Goal: Task Accomplishment & Management: Complete application form

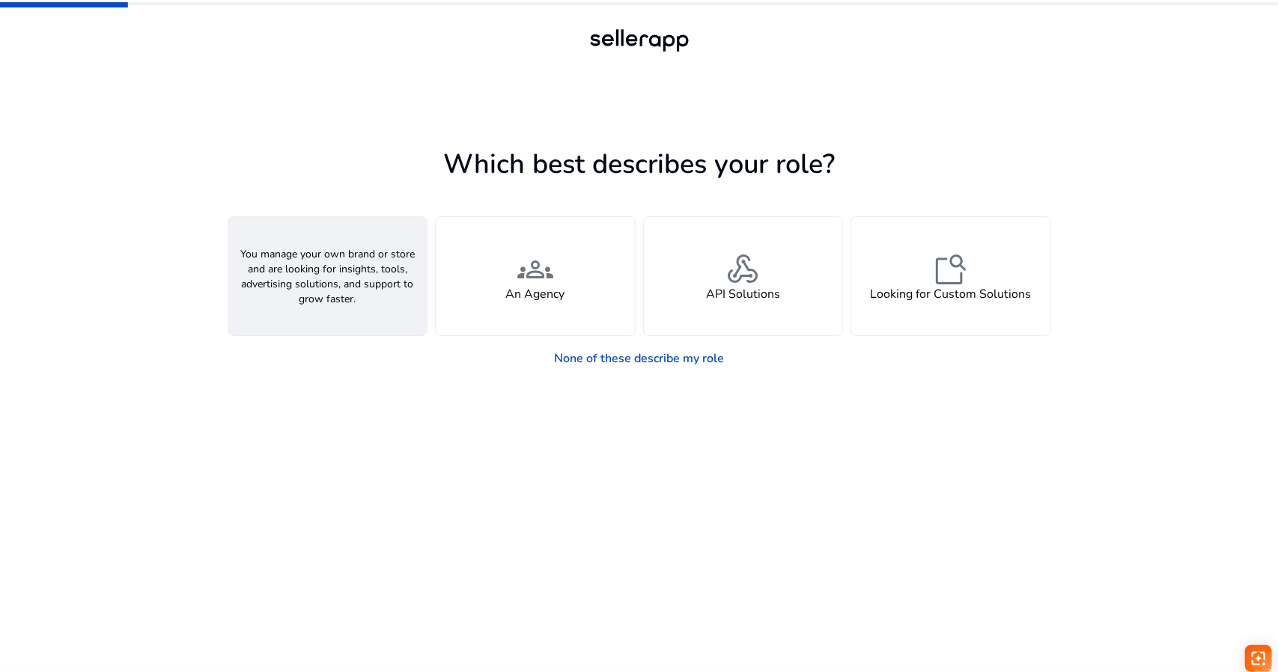
click at [339, 255] on span "person" at bounding box center [327, 270] width 36 height 36
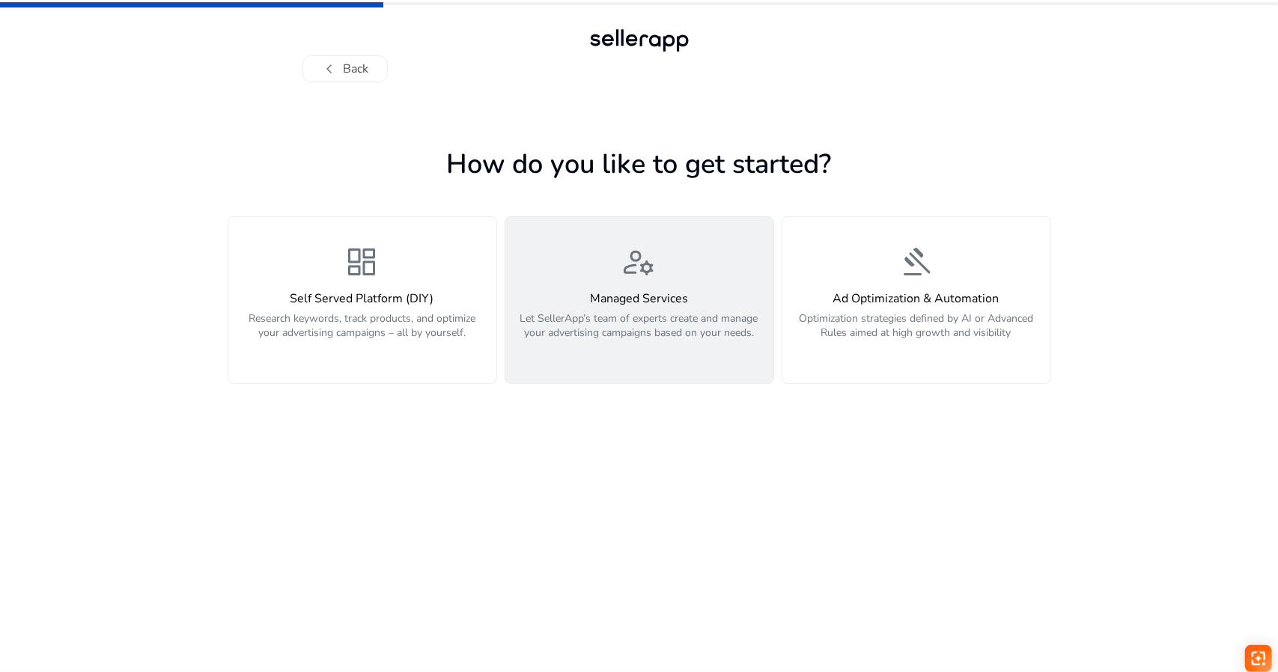
click at [544, 365] on button "manage_accounts Managed Services Let SellerApp’s team of experts create and man…" at bounding box center [640, 300] width 270 height 168
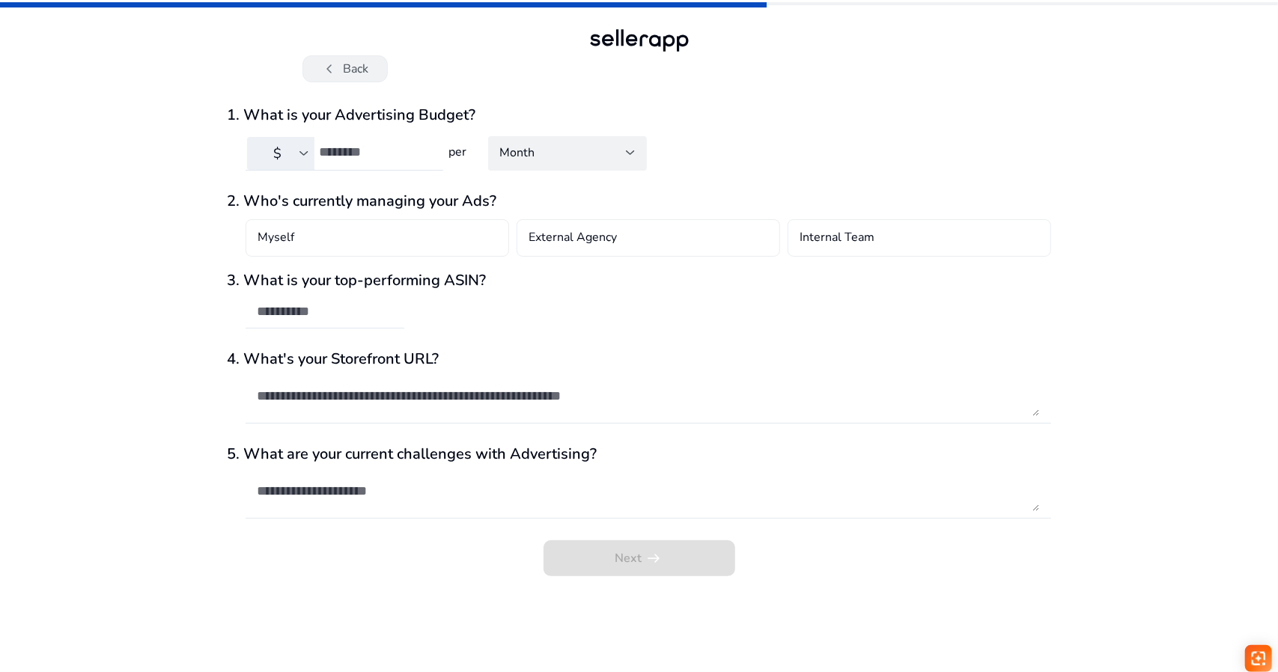
click at [322, 64] on span "chevron_left" at bounding box center [330, 69] width 18 height 18
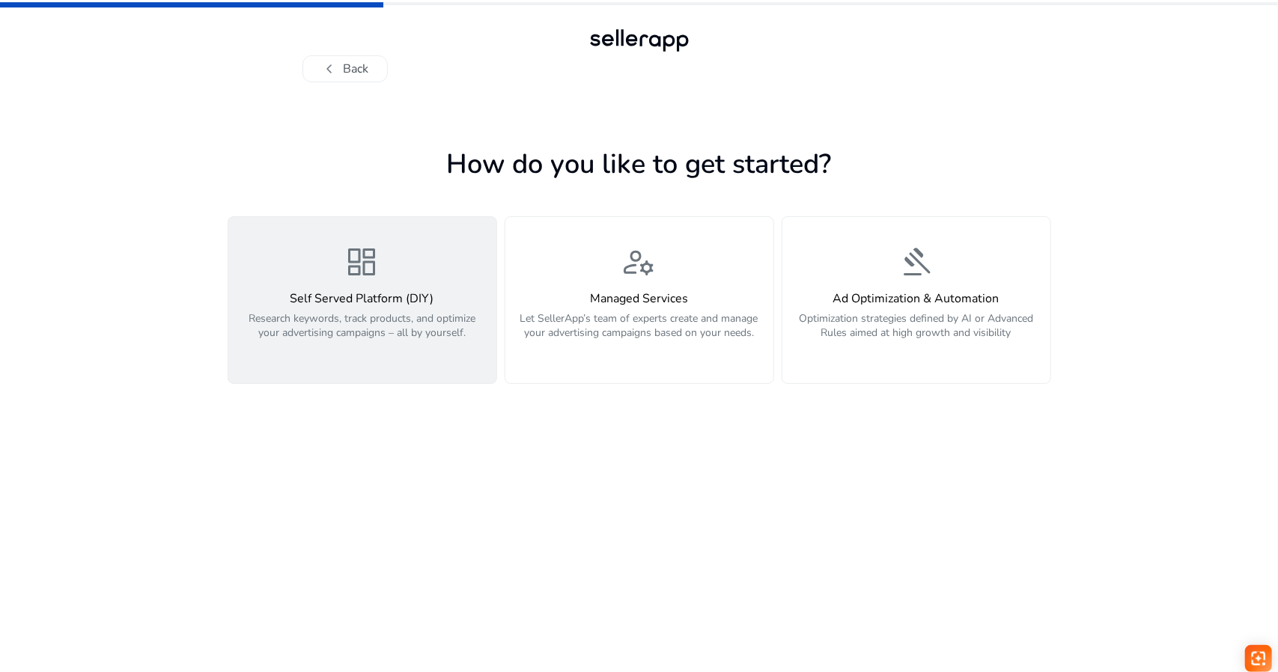
click at [340, 282] on div "dashboard Self Served Platform (DIY) Research keywords, track products, and opt…" at bounding box center [362, 300] width 250 height 112
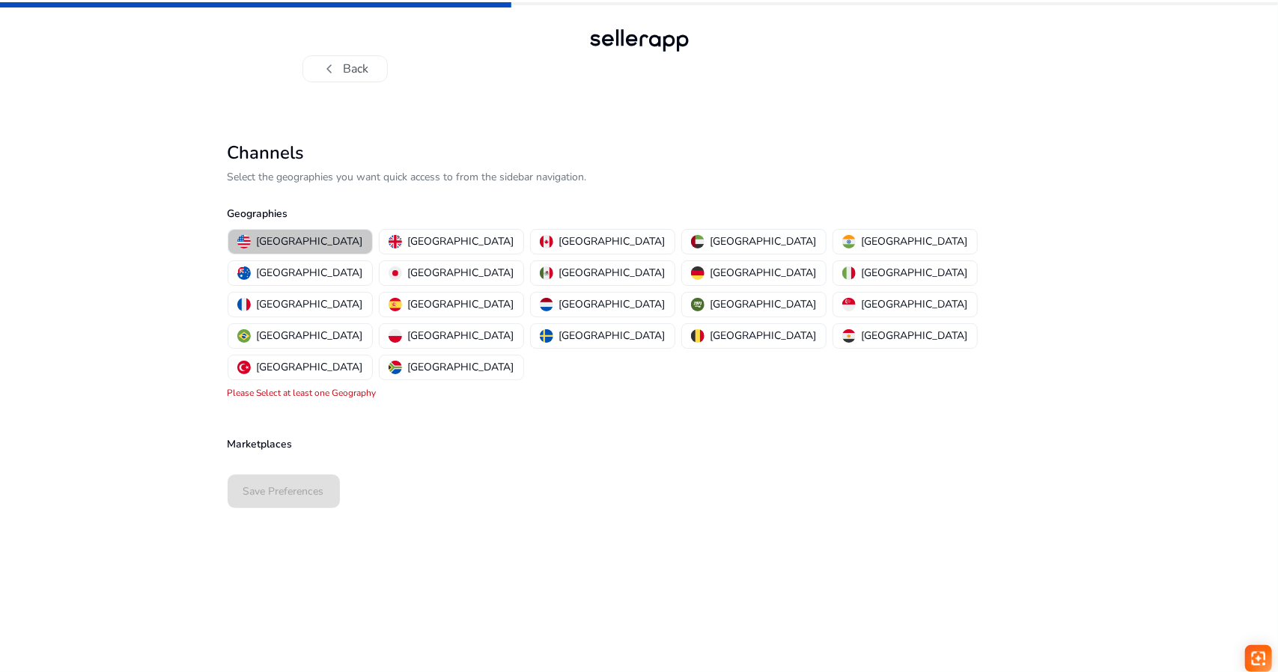
click at [305, 248] on p "[GEOGRAPHIC_DATA]" at bounding box center [310, 242] width 106 height 16
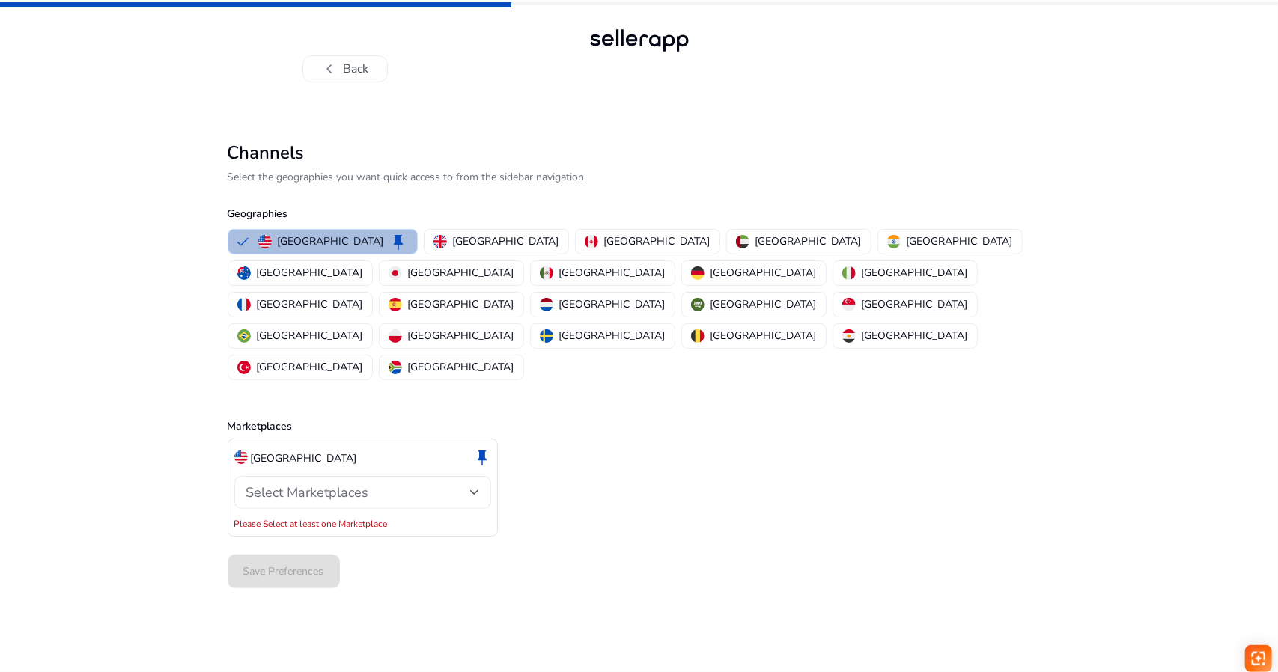
click at [332, 484] on span "Select Marketplaces" at bounding box center [307, 493] width 123 height 18
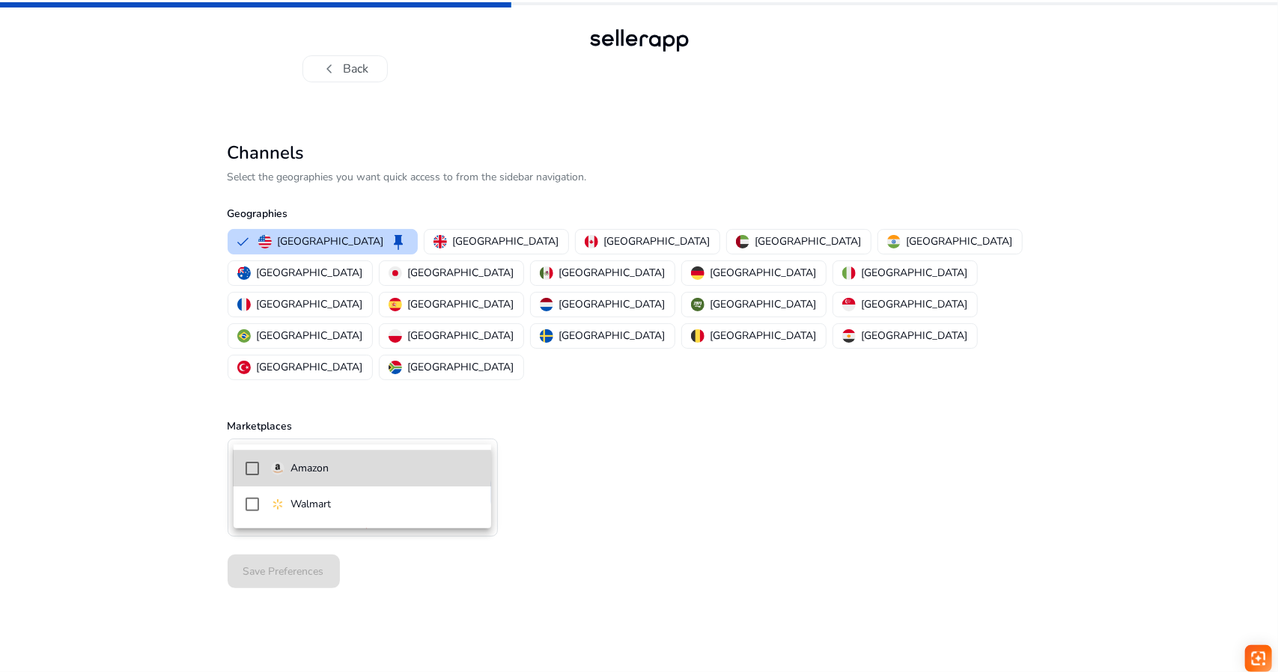
click at [335, 473] on span "Amazon" at bounding box center [375, 468] width 208 height 16
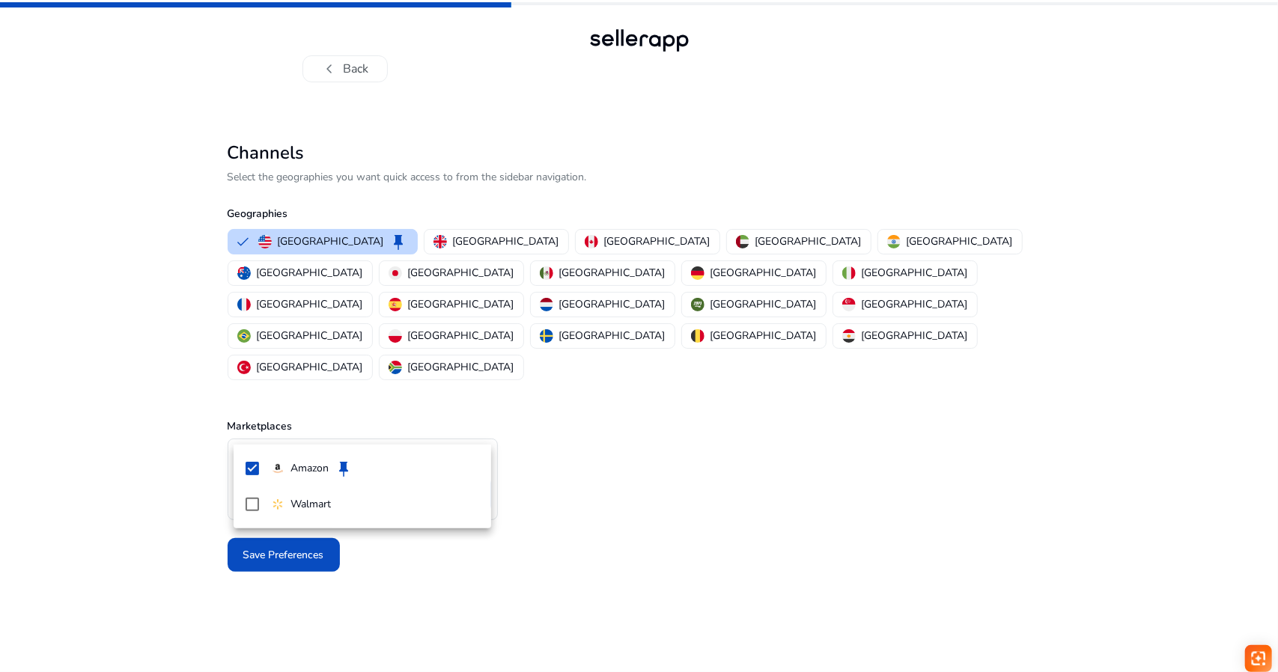
click at [651, 524] on div at bounding box center [639, 336] width 1278 height 672
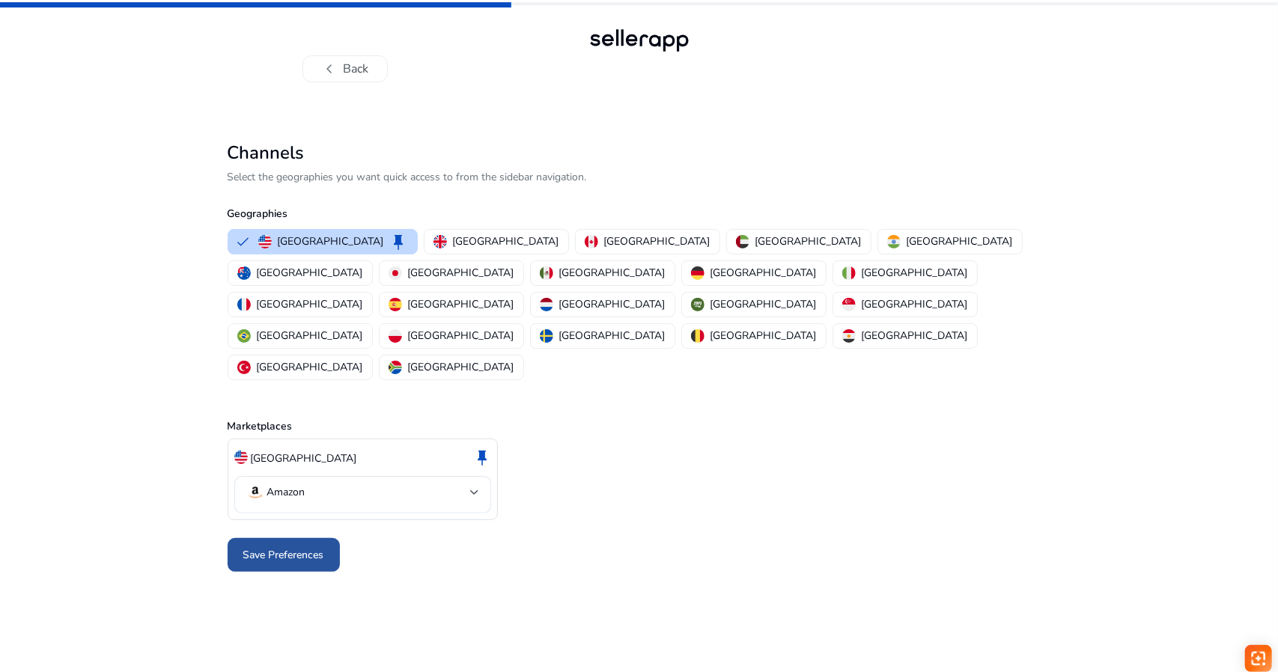
click at [304, 547] on span "Save Preferences" at bounding box center [283, 555] width 81 height 16
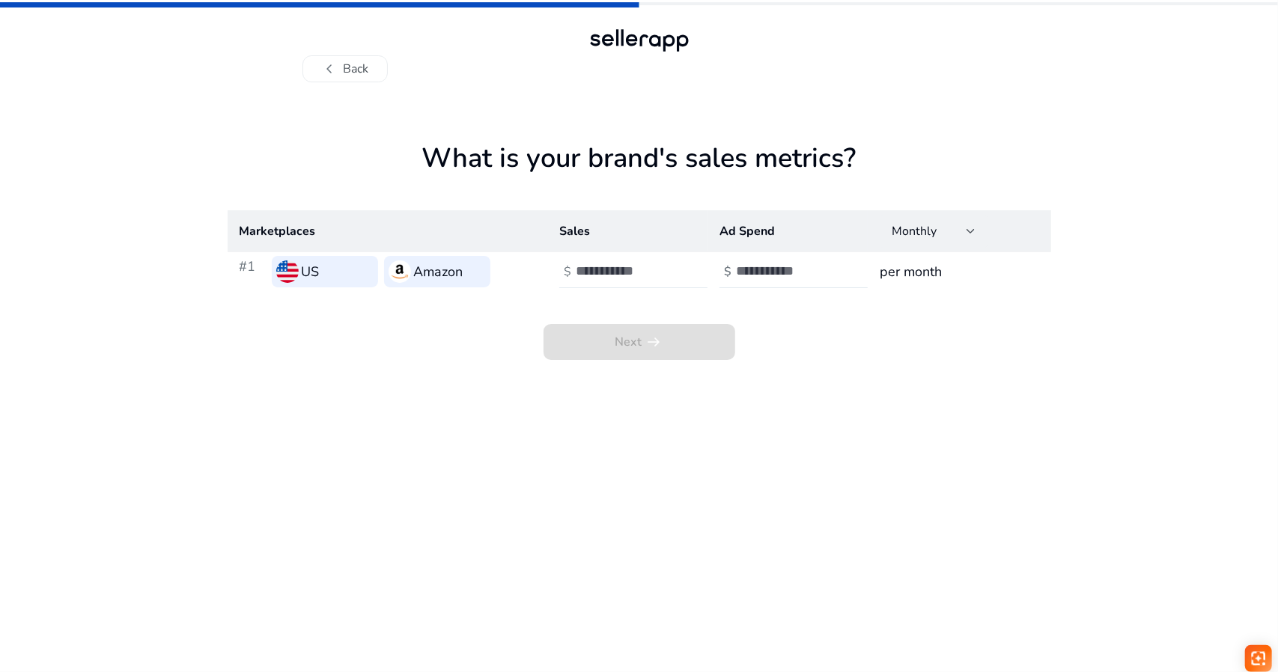
click at [642, 273] on input "number" at bounding box center [626, 271] width 101 height 16
click at [669, 278] on input "**" at bounding box center [626, 271] width 101 height 16
click at [670, 270] on input "*" at bounding box center [626, 271] width 101 height 16
type input "*"
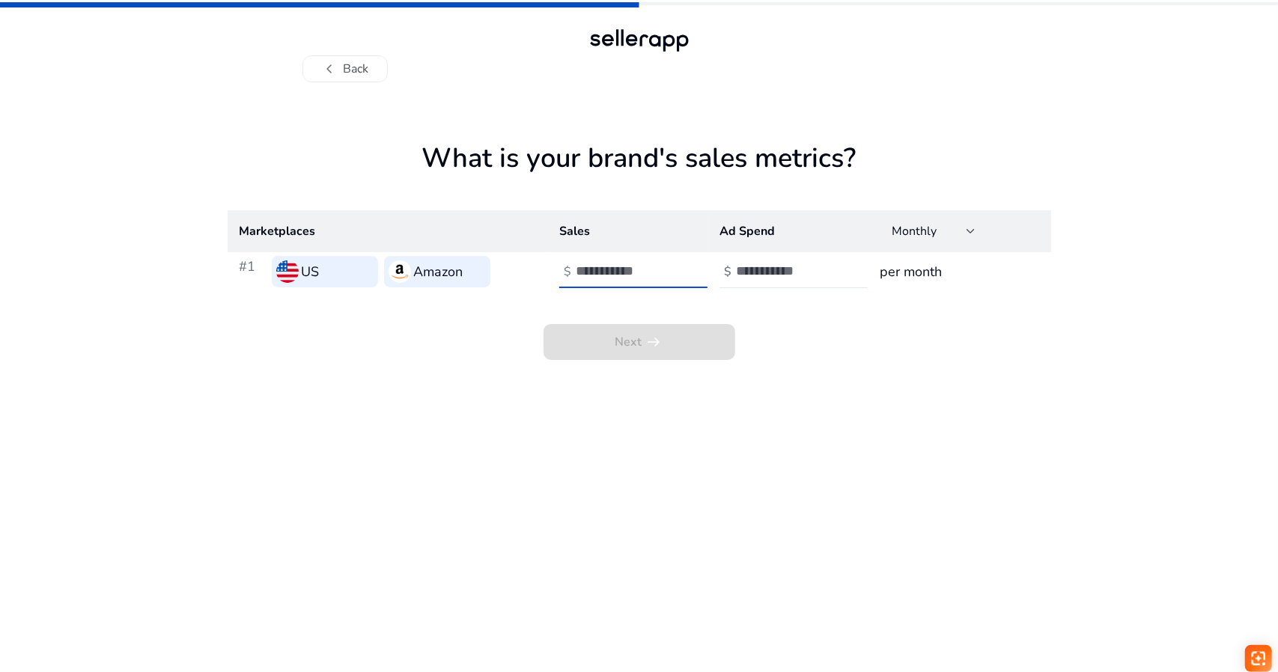
click at [674, 278] on input "*" at bounding box center [626, 271] width 101 height 16
click at [740, 268] on input "number" at bounding box center [786, 271] width 101 height 16
click at [830, 273] on input "**" at bounding box center [786, 271] width 101 height 16
click at [829, 262] on div "**" at bounding box center [803, 271] width 135 height 33
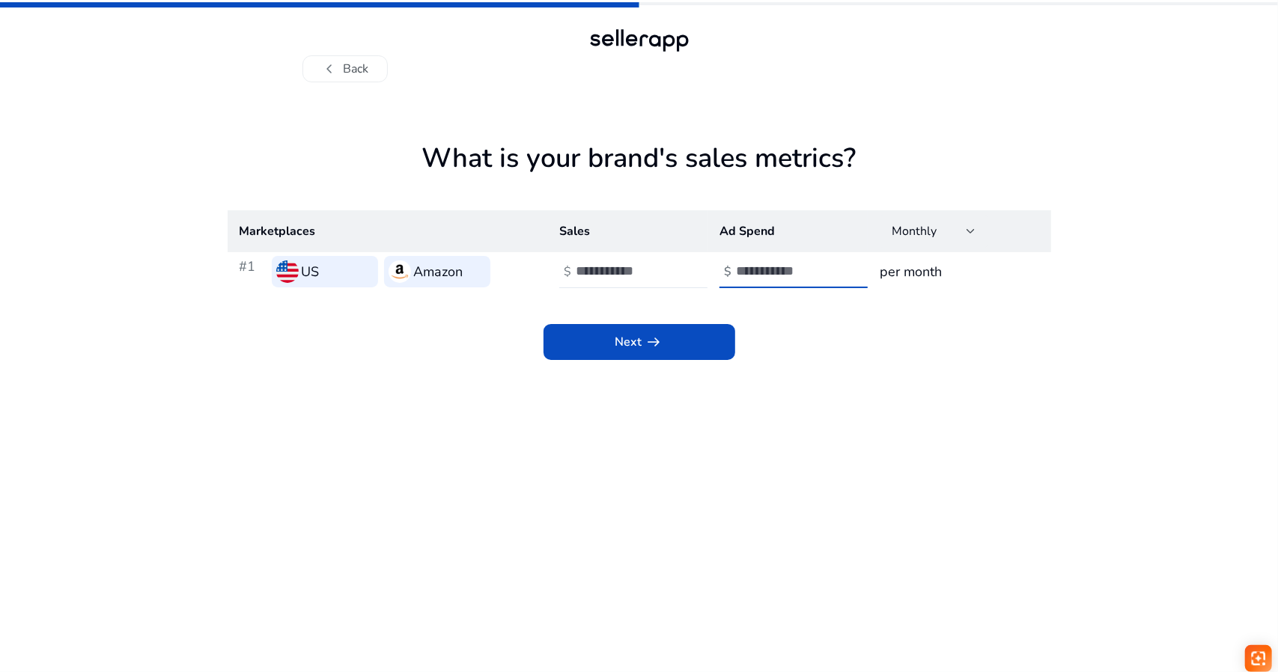
type input "*"
click at [832, 266] on input "*" at bounding box center [786, 271] width 101 height 16
click at [703, 336] on span at bounding box center [640, 342] width 192 height 36
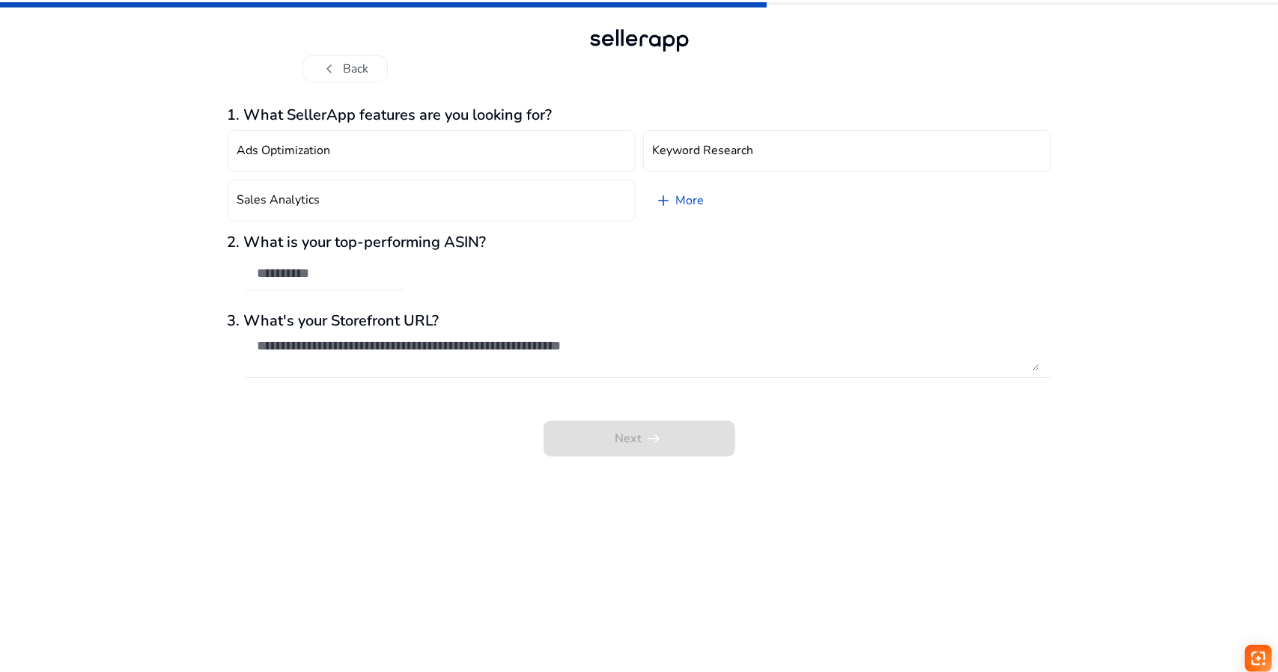
click at [397, 272] on div at bounding box center [325, 274] width 159 height 33
type input "***"
click at [380, 348] on textarea at bounding box center [649, 354] width 782 height 33
